Goal: Transaction & Acquisition: Purchase product/service

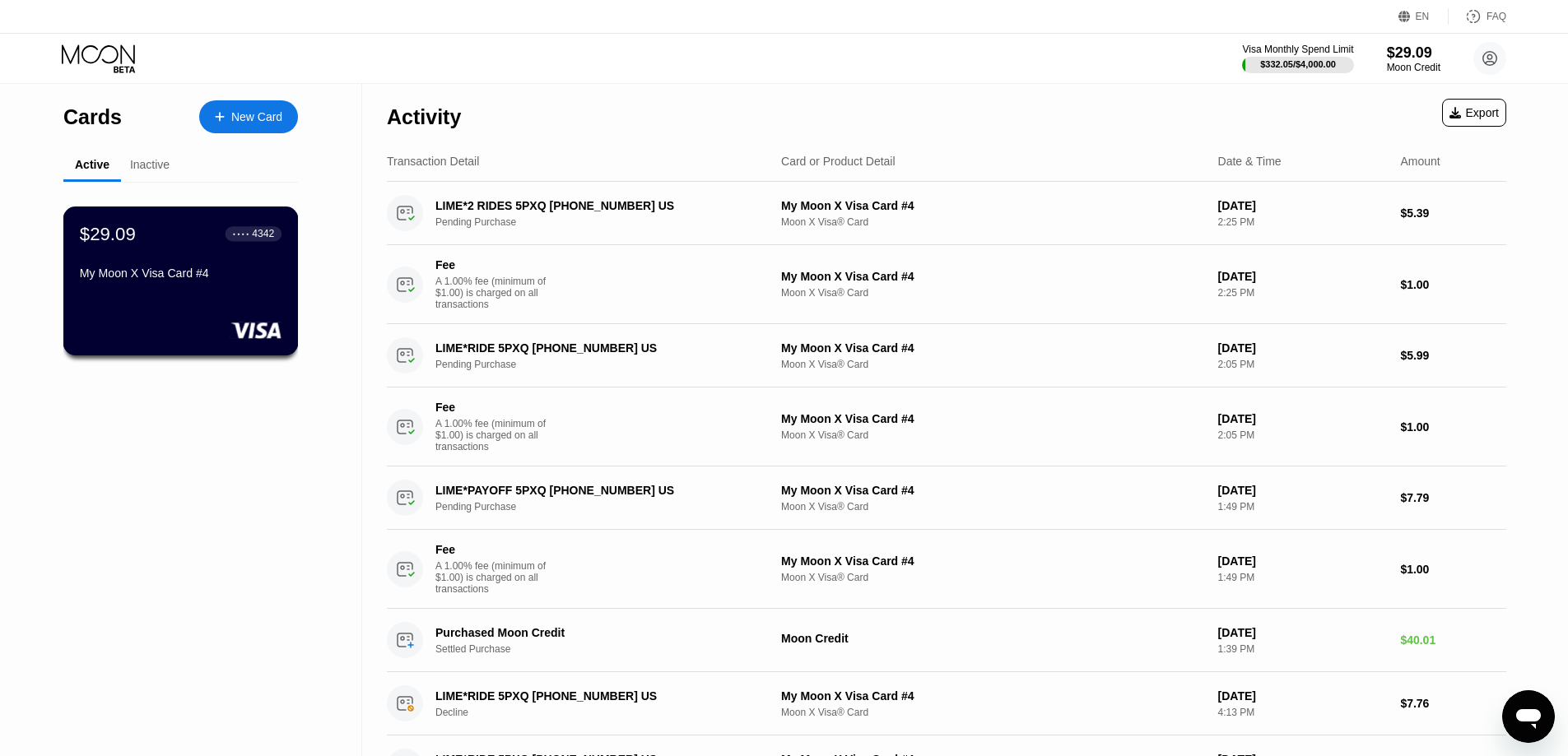
click at [204, 304] on div "$29.09 ● ● ● ● 4342 My Moon X Visa Card #4" at bounding box center [181, 281] width 236 height 148
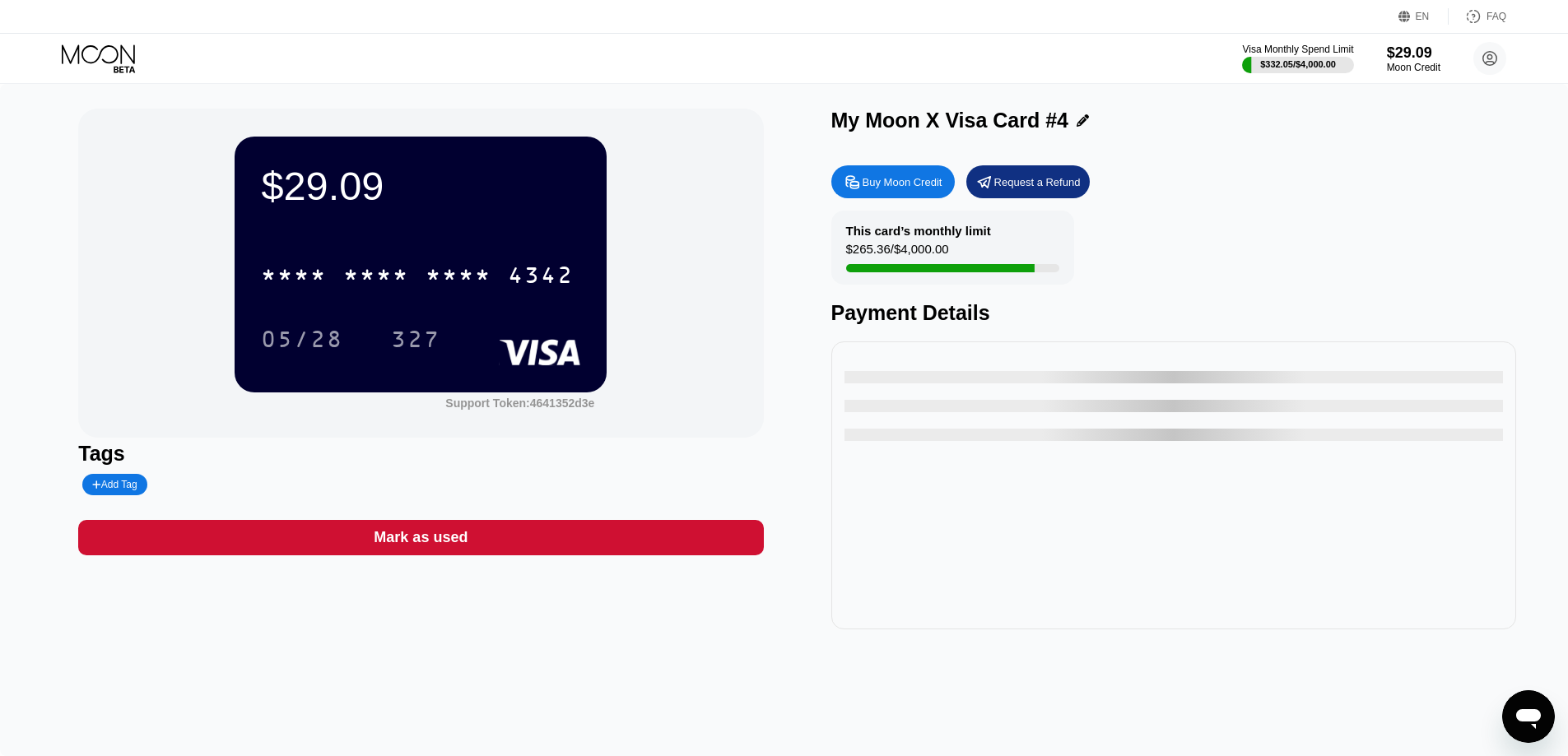
click at [479, 271] on div "* * * *" at bounding box center [458, 277] width 66 height 26
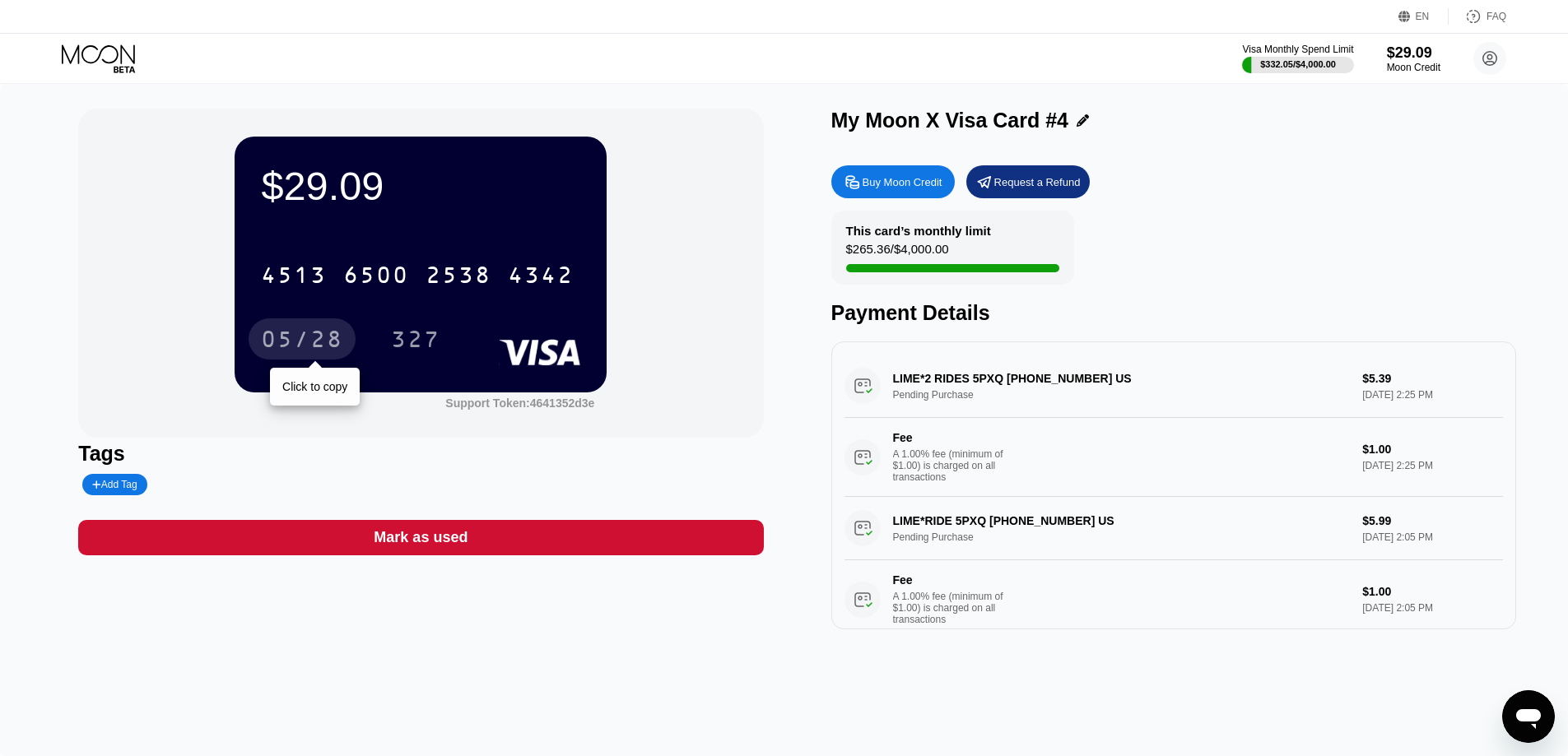
click at [383, 337] on div "327" at bounding box center [416, 339] width 74 height 41
click at [121, 42] on div "Visa Monthly Spend Limit $332.05 / $4,000.00 $29.09 Moon Credit [EMAIL_ADDRESS]…" at bounding box center [784, 58] width 1568 height 50
click at [120, 51] on icon at bounding box center [100, 59] width 77 height 29
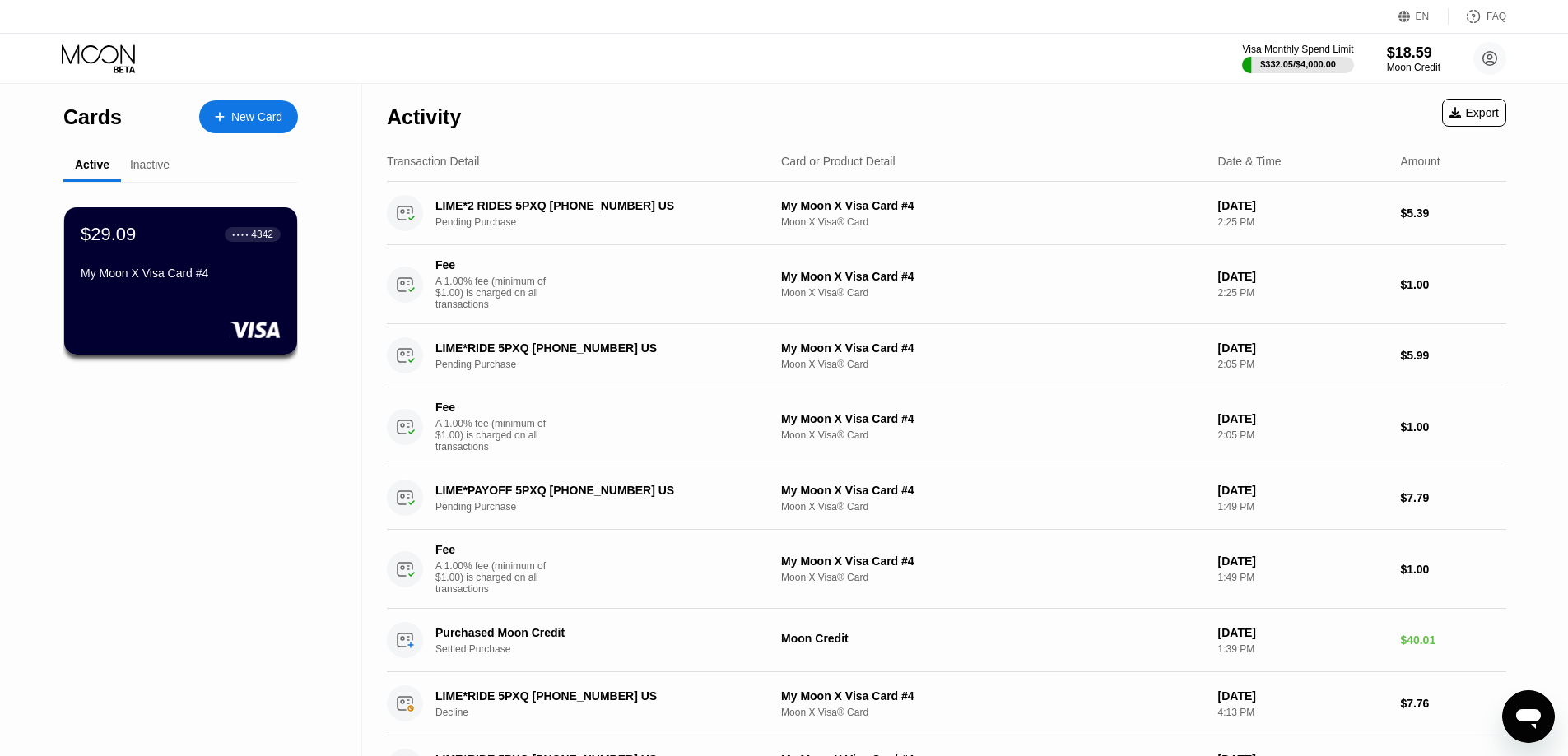
click at [196, 273] on div "My Moon X Visa Card #4" at bounding box center [180, 273] width 200 height 14
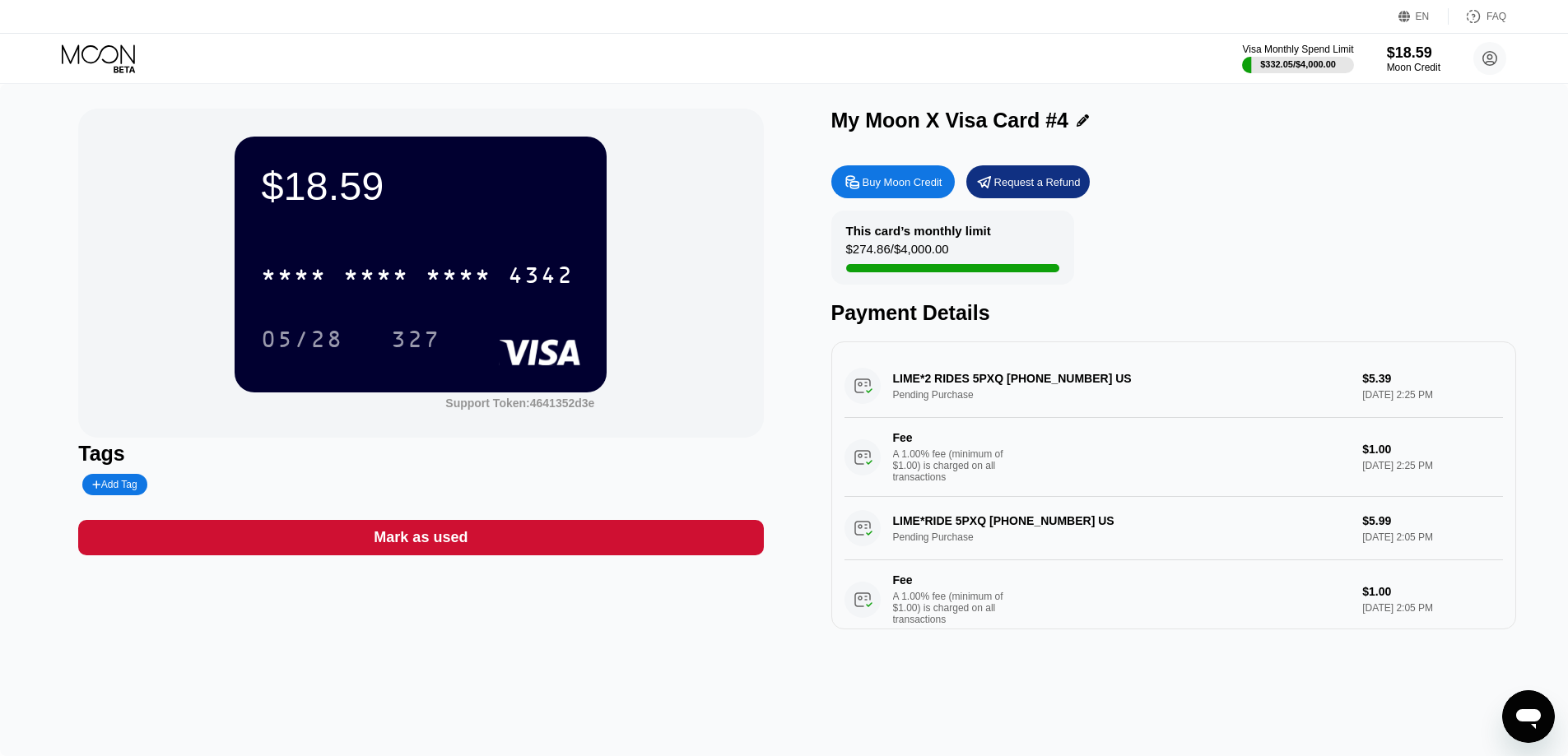
click at [98, 68] on icon at bounding box center [100, 59] width 77 height 29
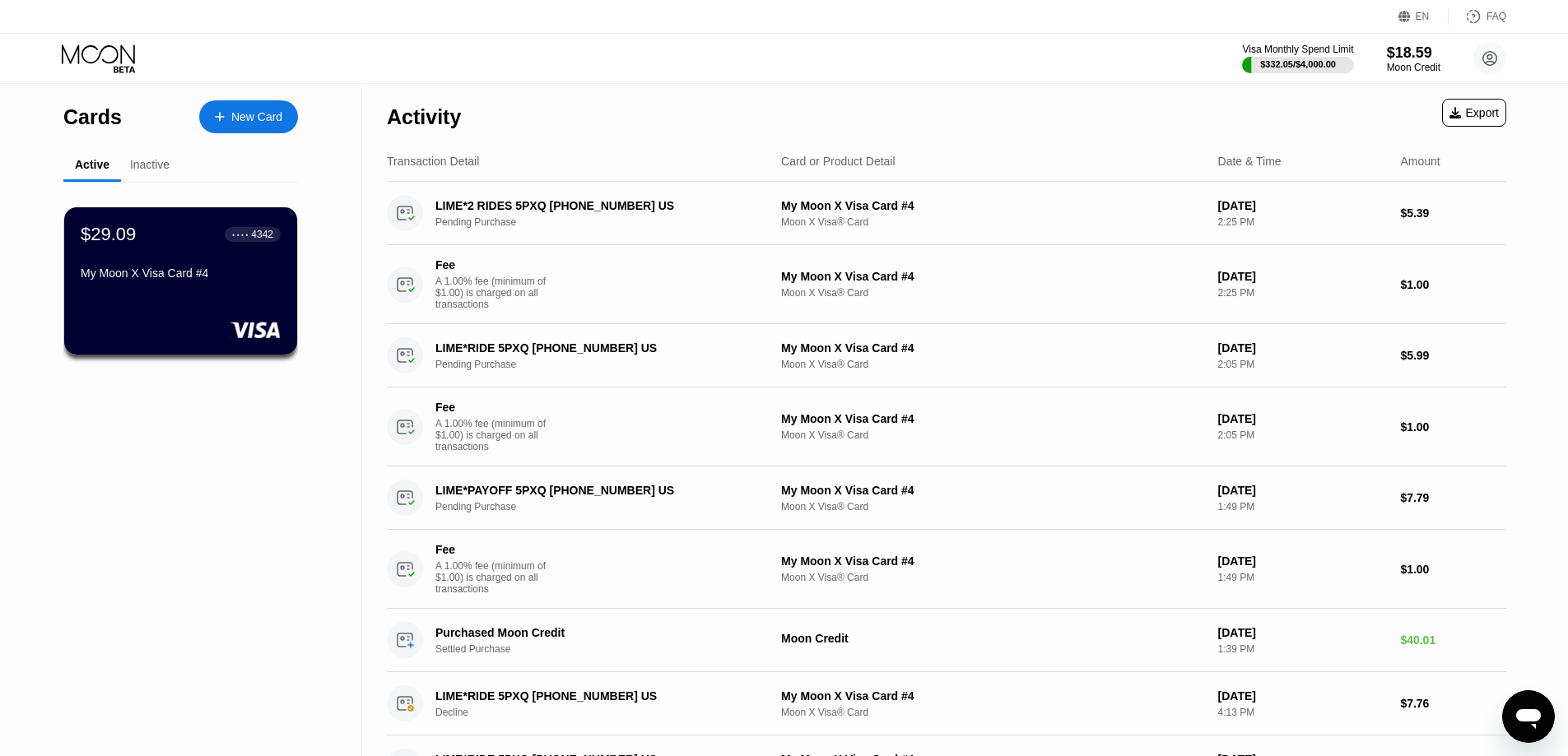
click at [234, 100] on div "Cards New Card" at bounding box center [180, 113] width 235 height 58
click at [243, 117] on div "New Card" at bounding box center [256, 117] width 51 height 14
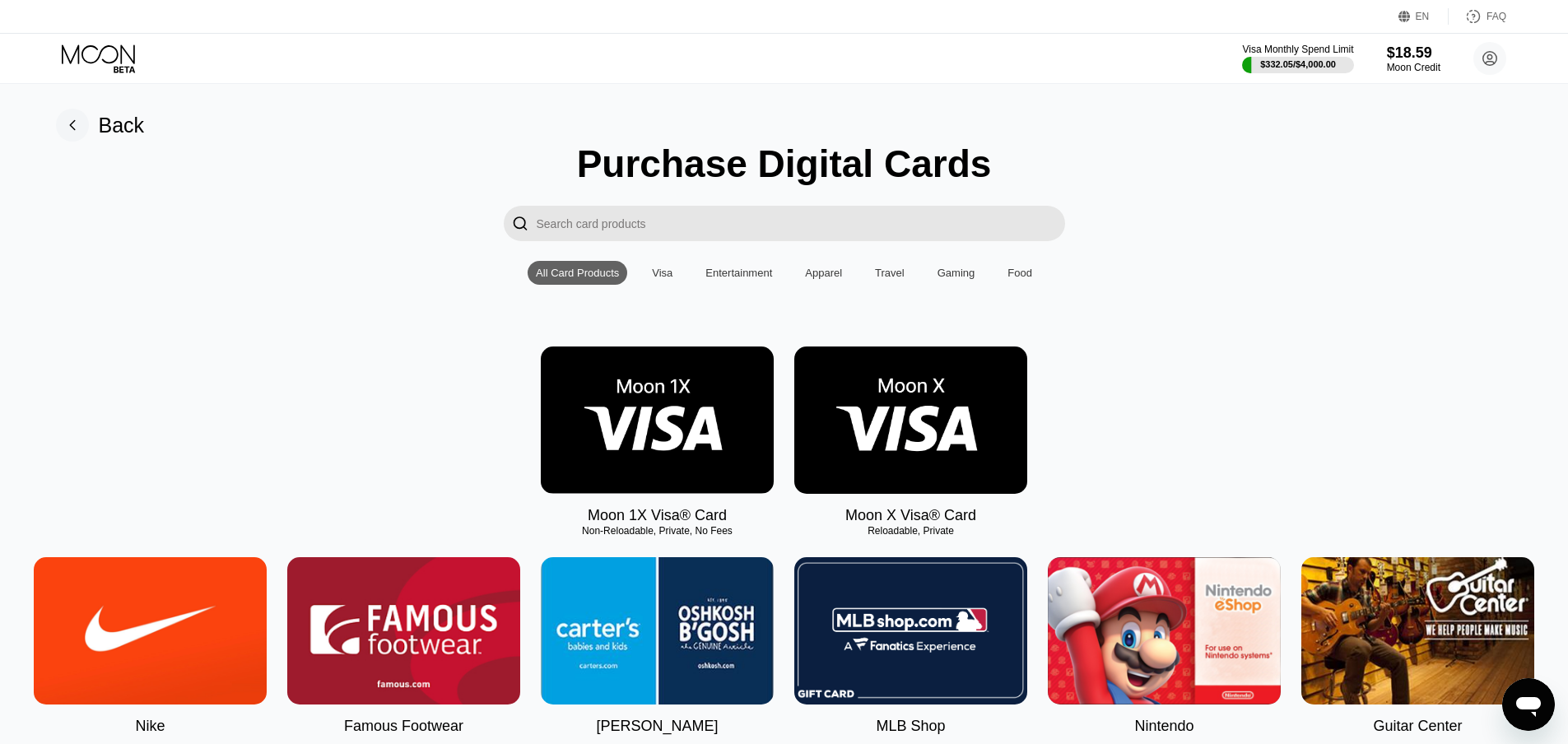
click at [942, 436] on img at bounding box center [910, 420] width 233 height 148
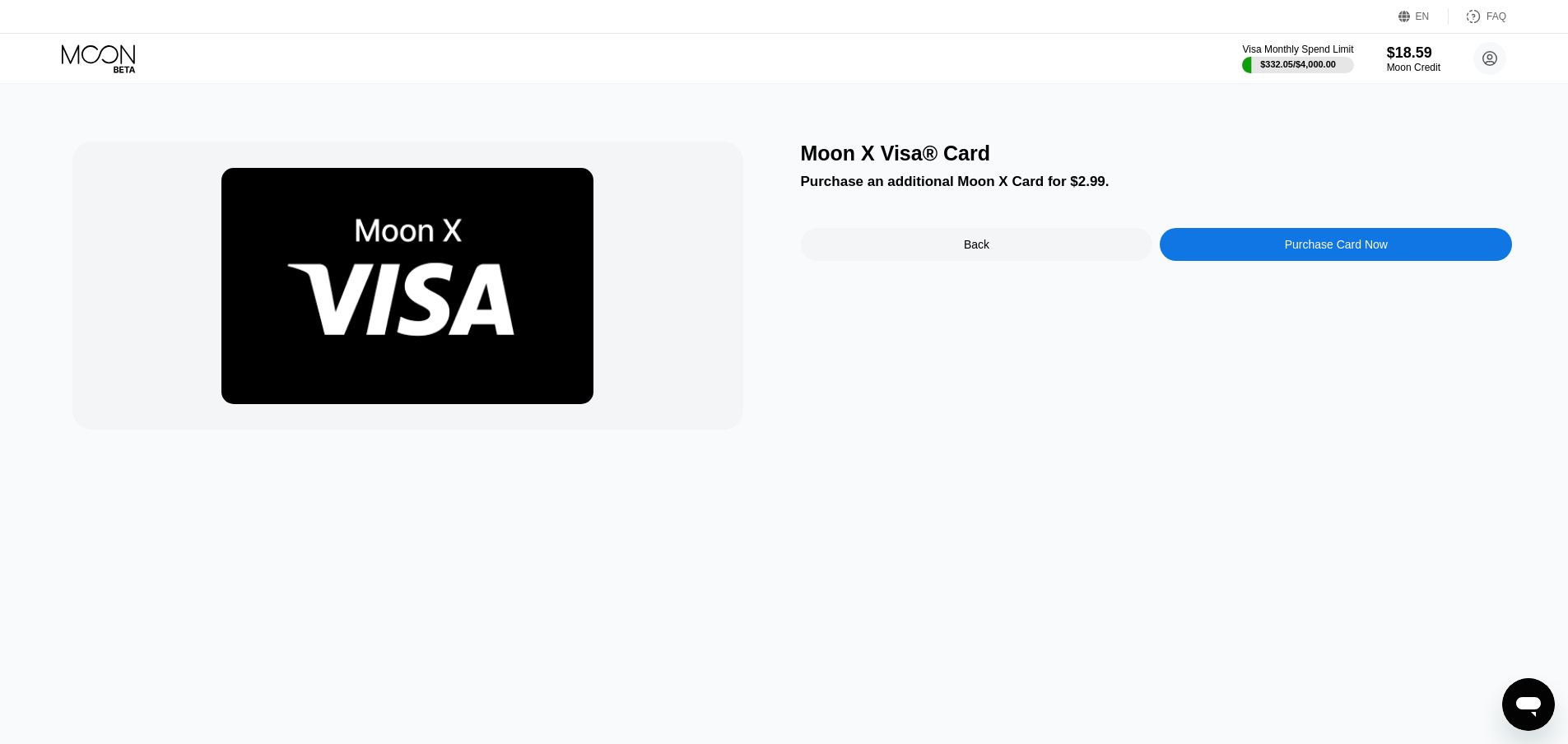
click at [1236, 234] on div "Purchase Card Now" at bounding box center [1335, 245] width 352 height 33
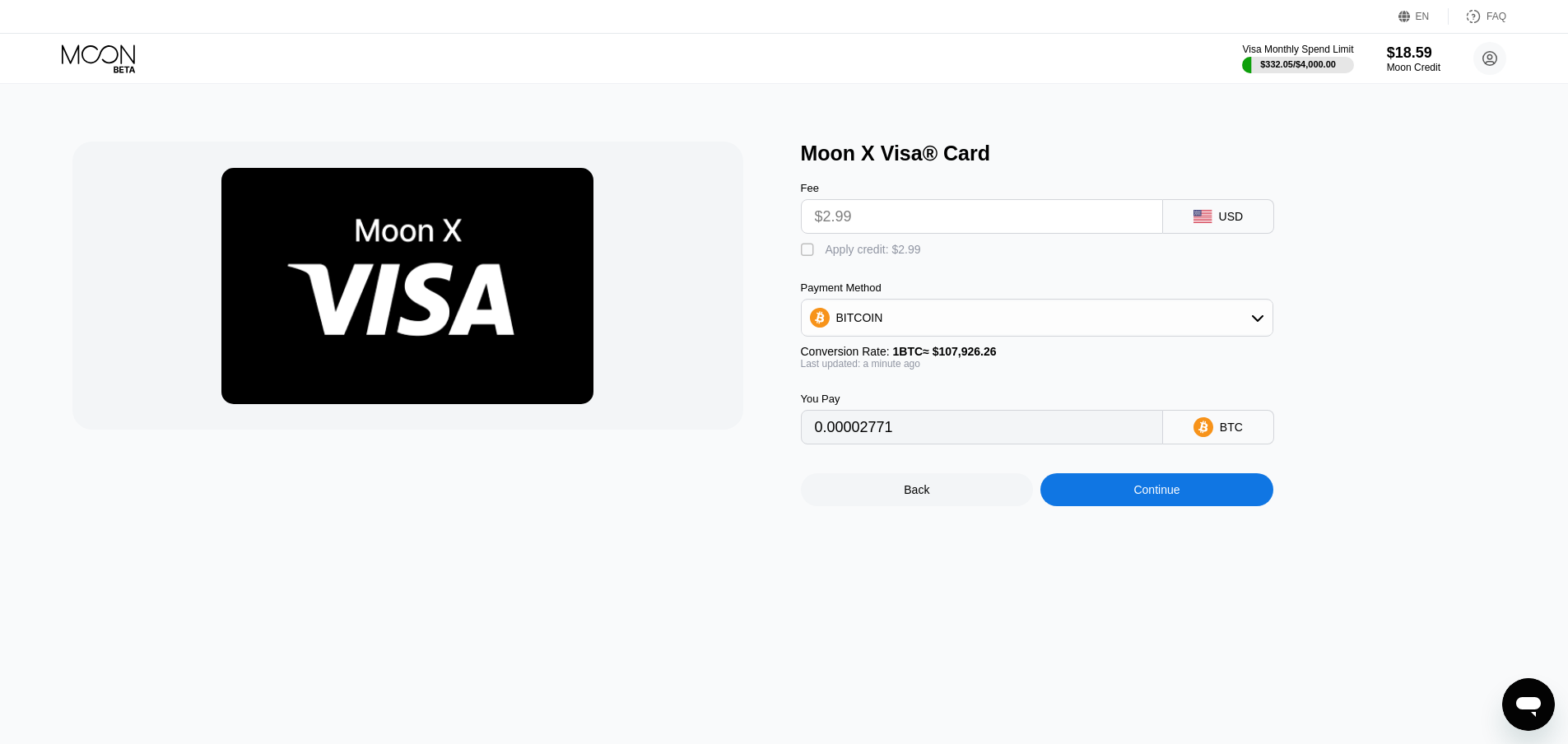
click at [986, 233] on input "$2.99" at bounding box center [982, 217] width 334 height 33
click at [815, 248] on div "" at bounding box center [809, 250] width 16 height 16
type input "0"
click at [1138, 497] on div "Continue" at bounding box center [1156, 489] width 46 height 14
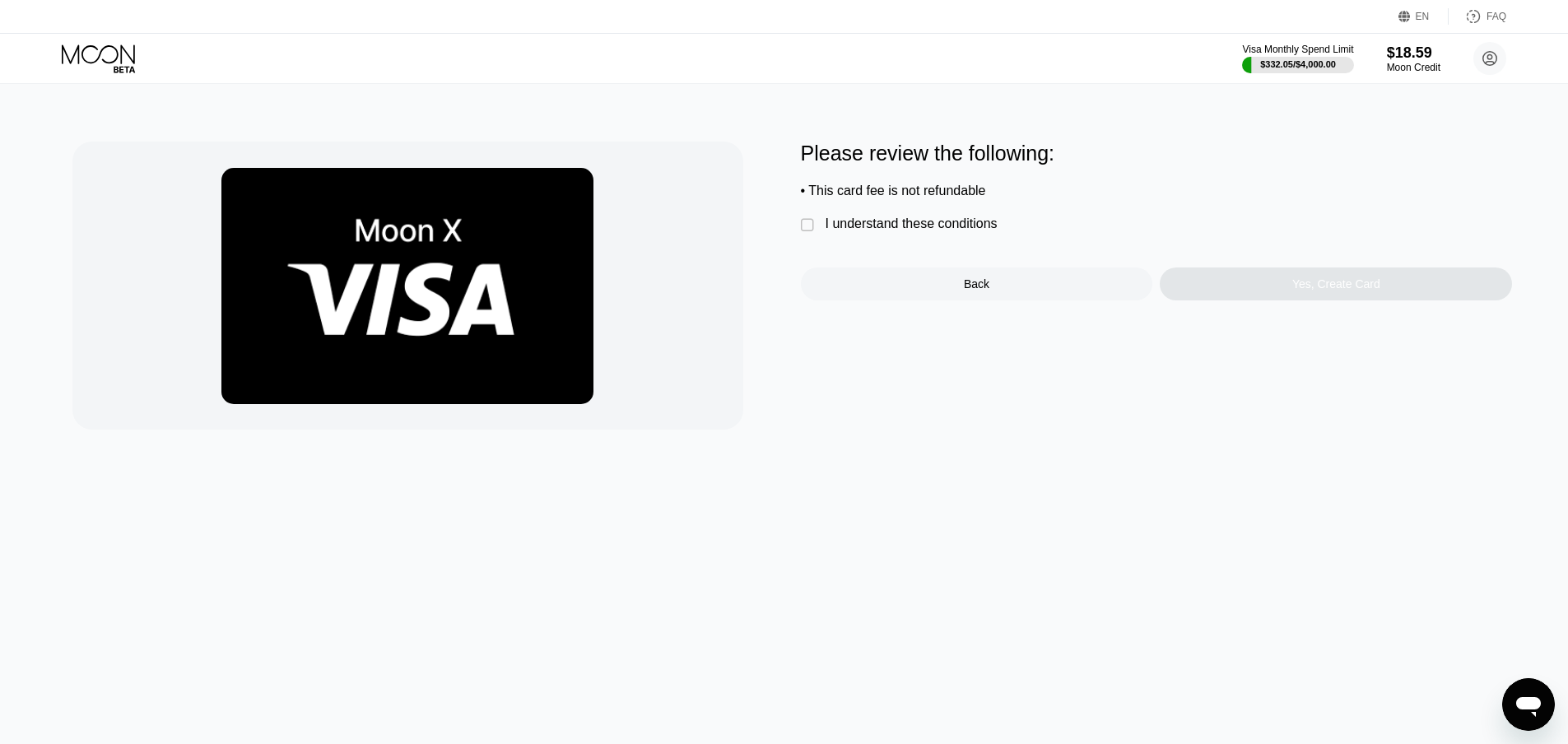
click at [861, 250] on div "Please review the following: • This card fee is not refundable  I understand t…" at bounding box center [1157, 220] width 712 height 159
click at [870, 231] on div "I understand these conditions" at bounding box center [911, 224] width 172 height 14
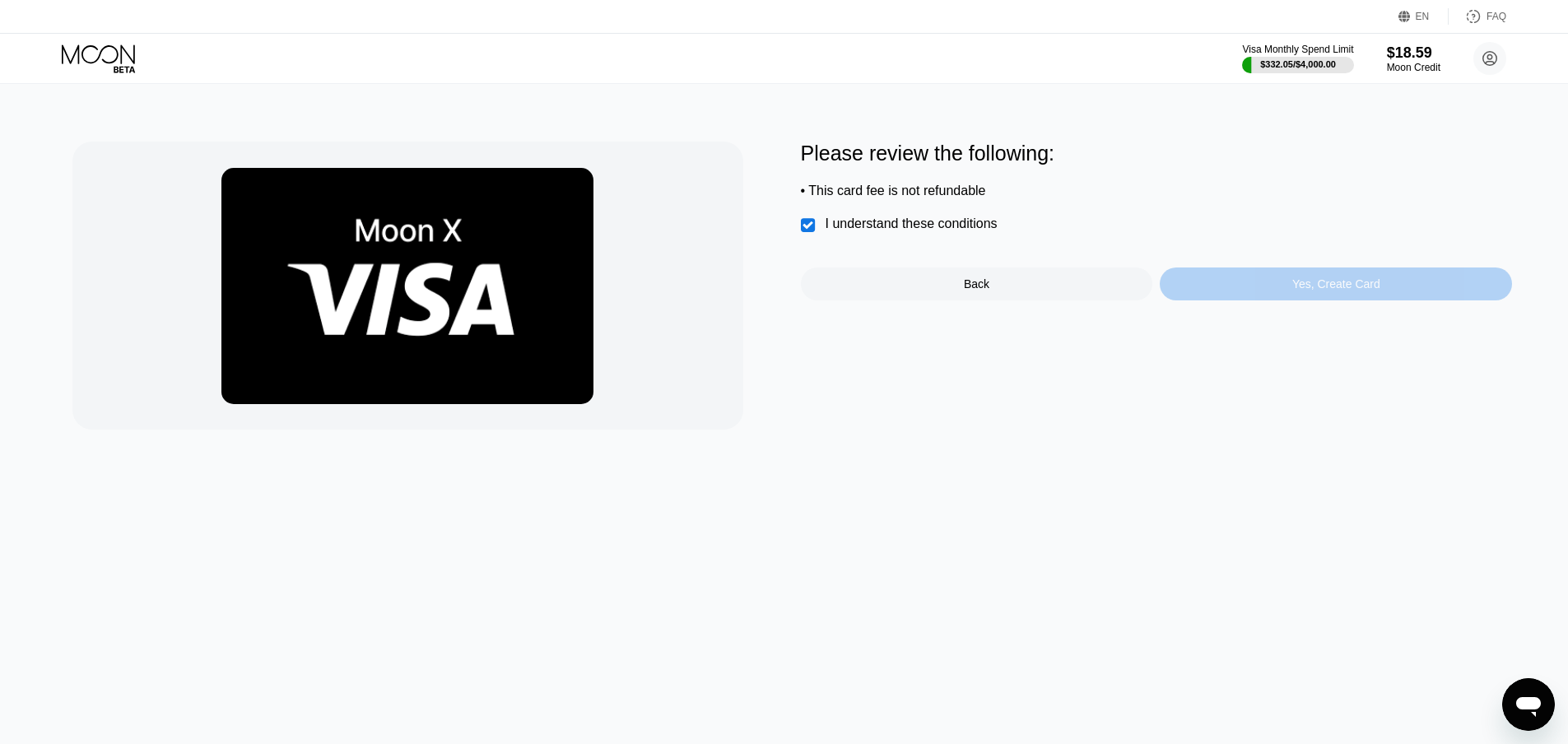
click at [1312, 288] on div "Yes, Create Card" at bounding box center [1336, 284] width 88 height 14
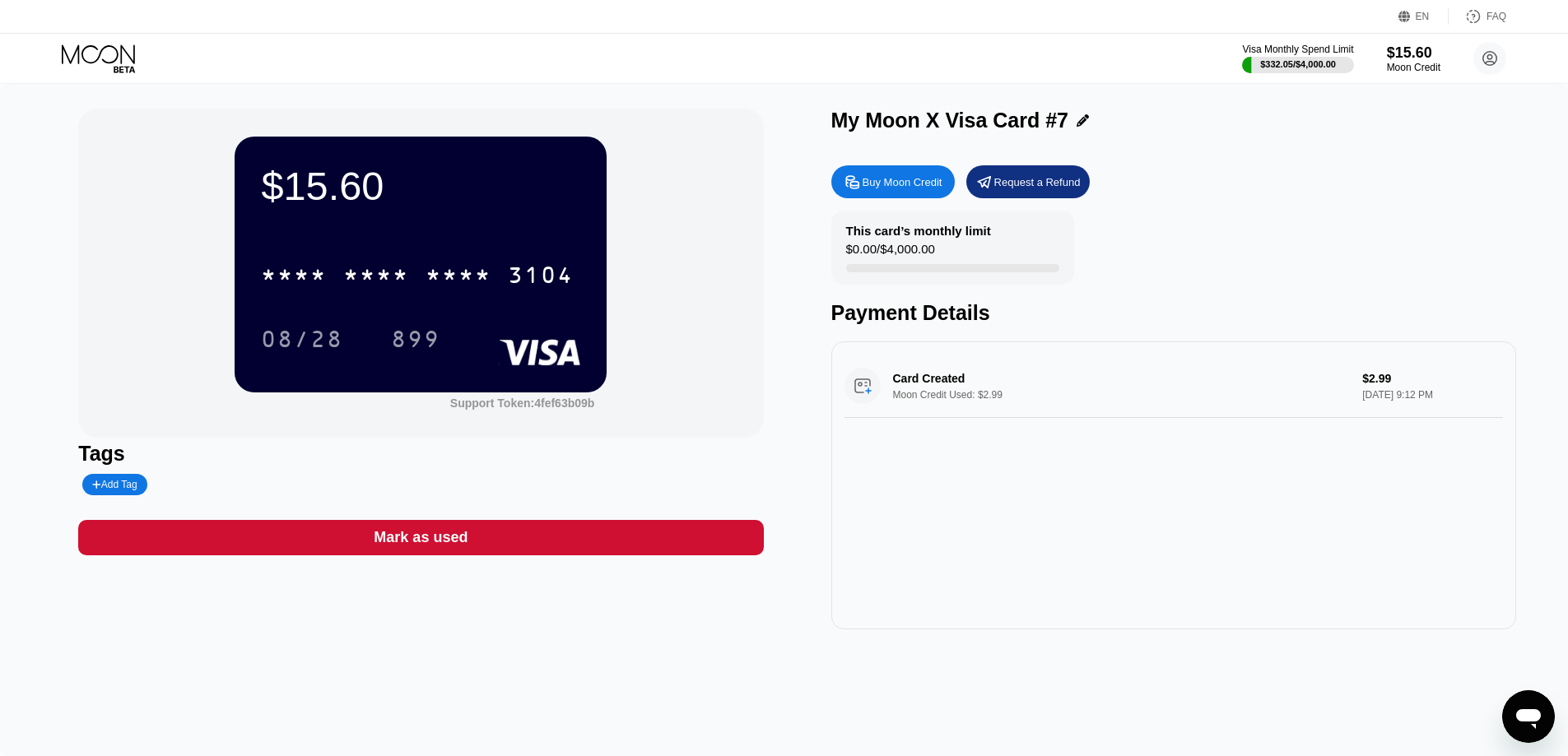
click at [578, 274] on div "* * * * * * * * * * * * 3104" at bounding box center [417, 274] width 332 height 41
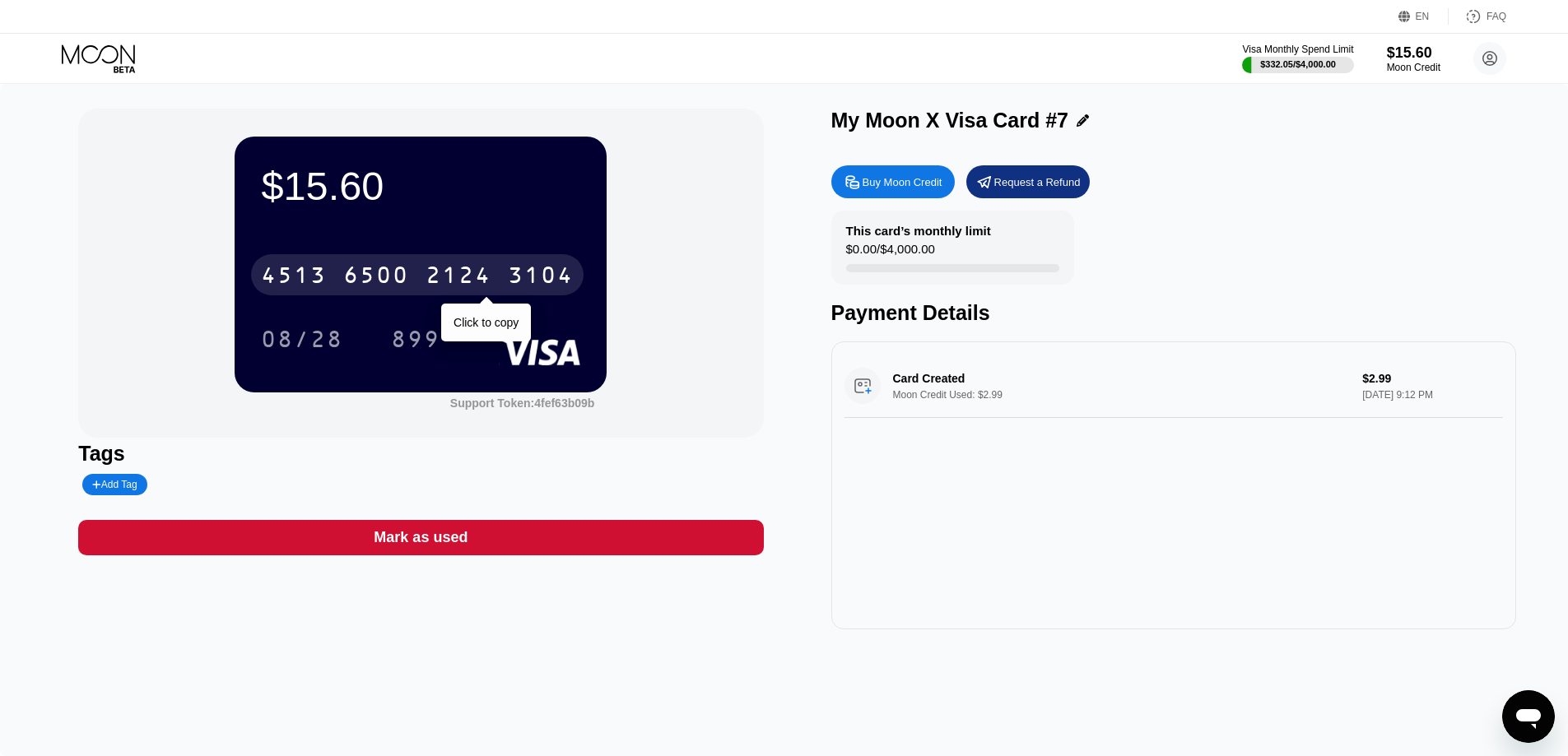
click at [302, 335] on div "08/28" at bounding box center [302, 341] width 82 height 26
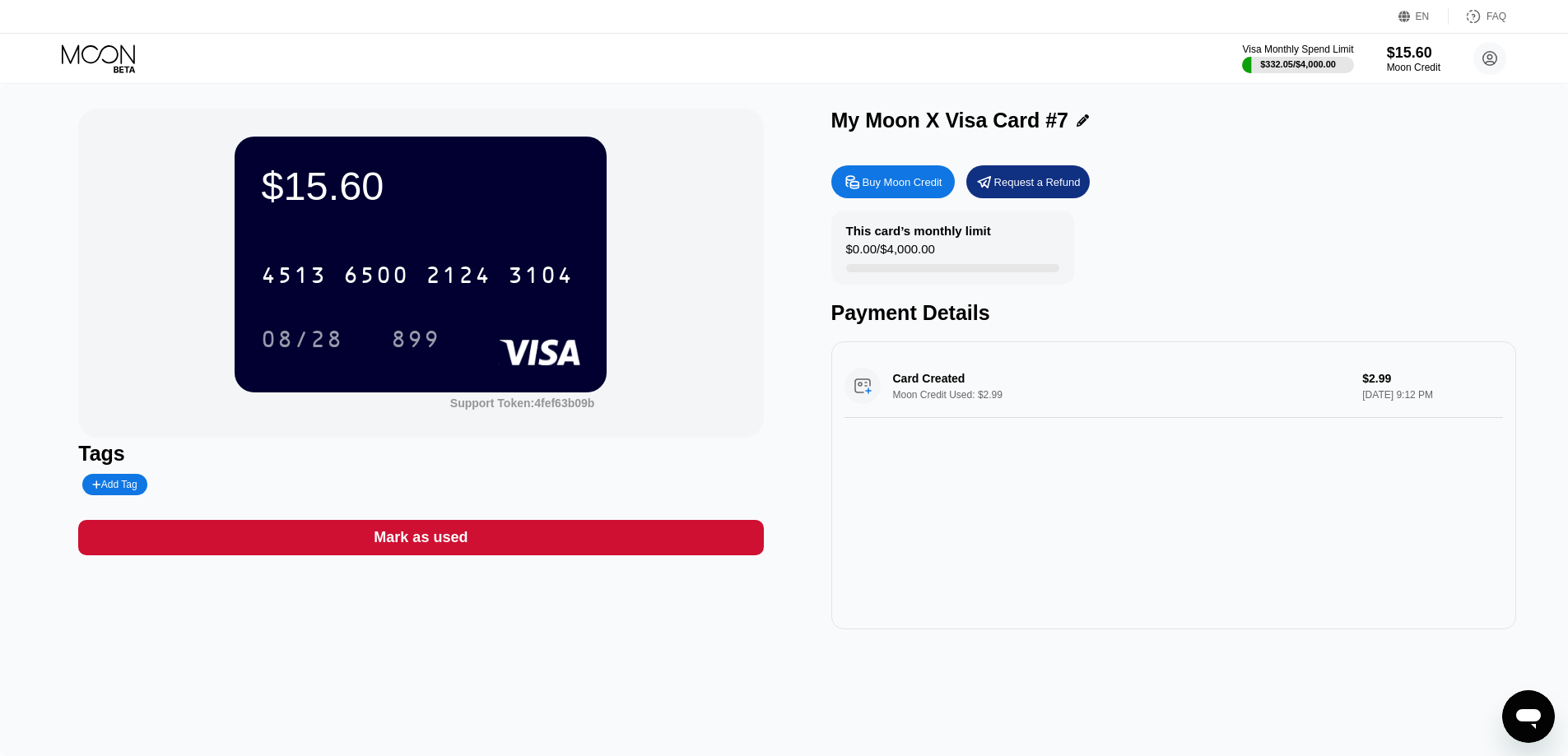
click at [378, 332] on div "08/28 899" at bounding box center [420, 339] width 320 height 41
click at [398, 340] on div "899" at bounding box center [416, 341] width 50 height 26
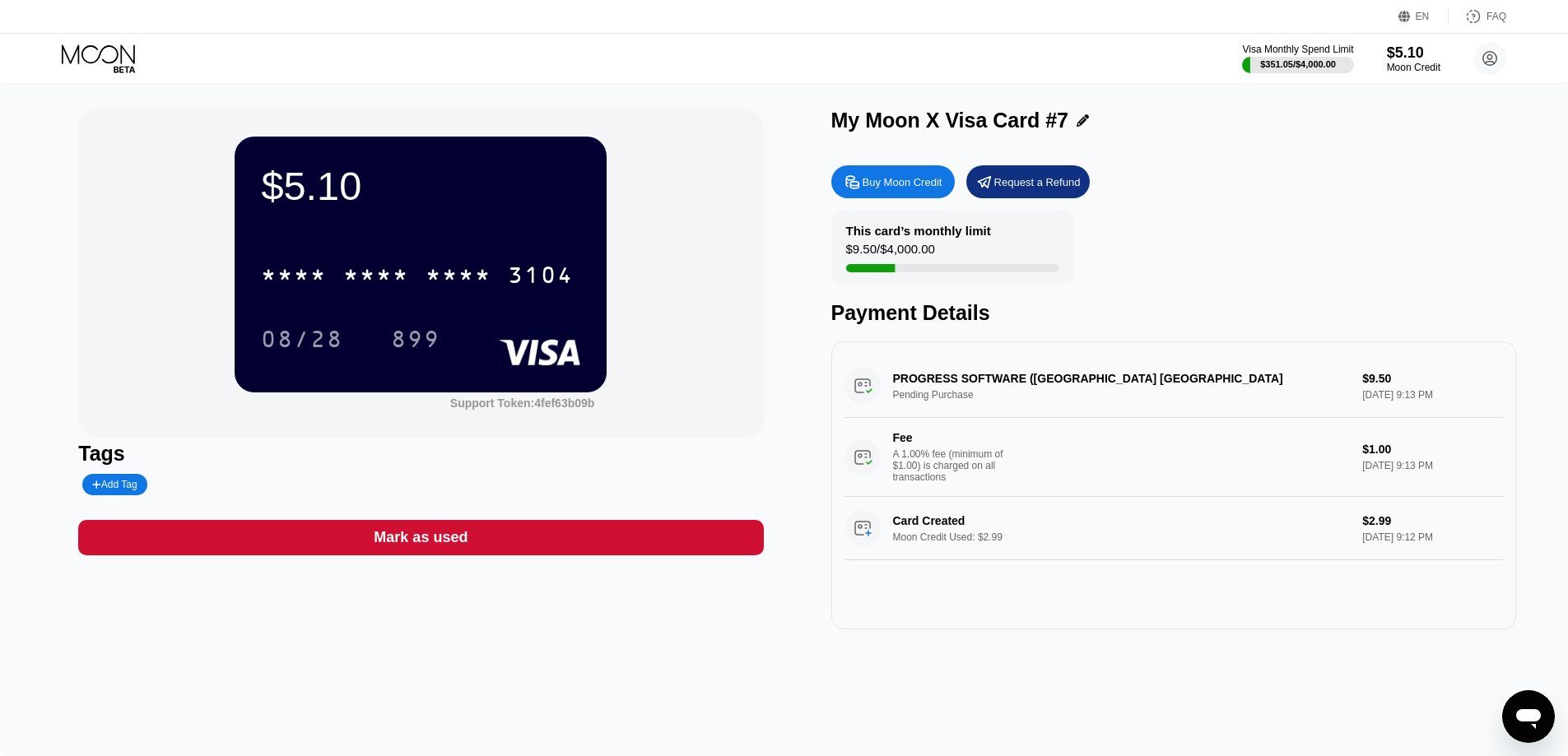
click at [1008, 392] on div "PROGRESS SOFTWARE (TEL BURLINGTON US Pending Purchase $9.50 Sep 25, 2025 9:13 P…" at bounding box center [1173, 426] width 659 height 142
click at [908, 387] on div "PROGRESS SOFTWARE (TEL BURLINGTON US Pending Purchase $9.50 Sep 25, 2025 9:13 P…" at bounding box center [1173, 426] width 659 height 142
click at [935, 401] on div "PROGRESS SOFTWARE (TEL BURLINGTON US Pending Purchase $9.50 Sep 25, 2025 9:13 P…" at bounding box center [1173, 426] width 659 height 142
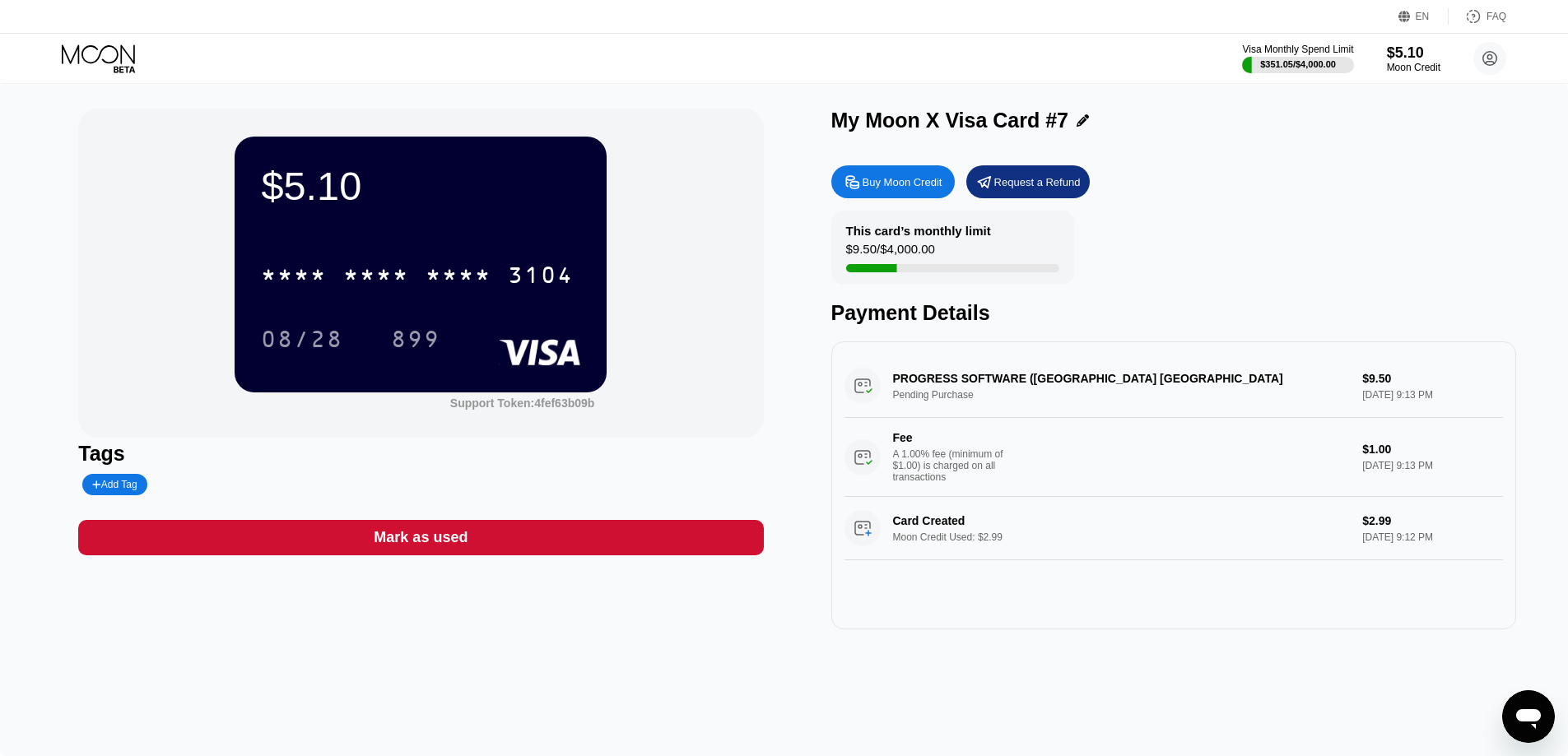
click at [935, 401] on div "PROGRESS SOFTWARE (TEL BURLINGTON US Pending Purchase $9.50 Sep 25, 2025 9:13 P…" at bounding box center [1173, 426] width 659 height 142
